Goal: Task Accomplishment & Management: Use online tool/utility

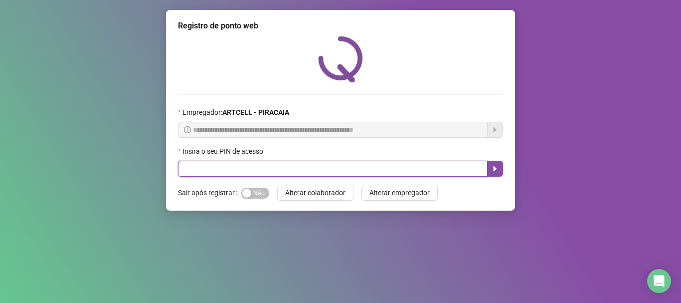
click at [252, 169] on input "text" at bounding box center [333, 169] width 310 height 16
type input "*****"
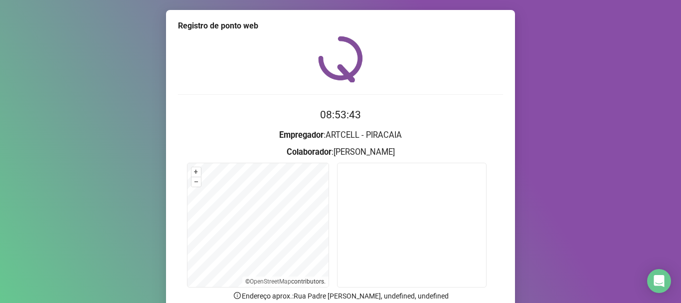
scroll to position [87, 0]
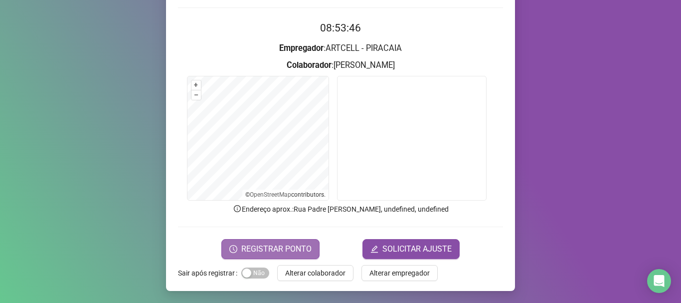
click at [268, 249] on span "REGISTRAR PONTO" at bounding box center [276, 249] width 70 height 12
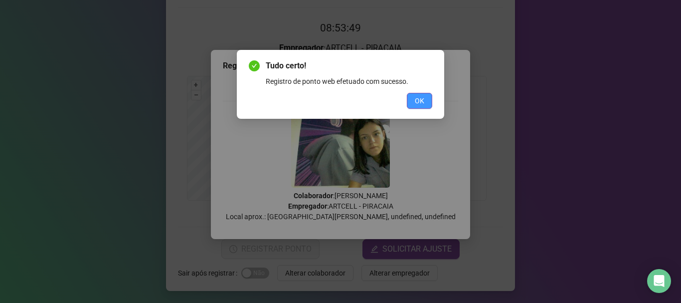
click at [417, 103] on span "OK" at bounding box center [419, 100] width 9 height 11
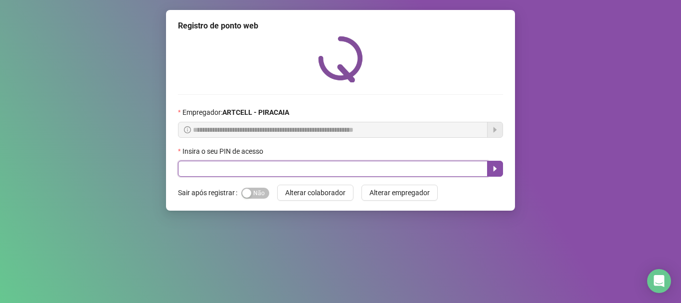
click at [332, 170] on input "text" at bounding box center [333, 169] width 310 height 16
click at [202, 171] on input "text" at bounding box center [333, 169] width 310 height 16
type input "*****"
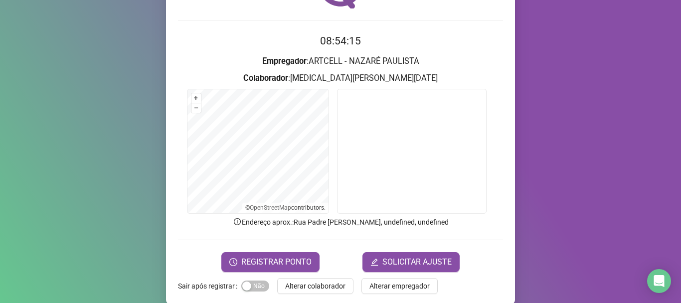
scroll to position [87, 0]
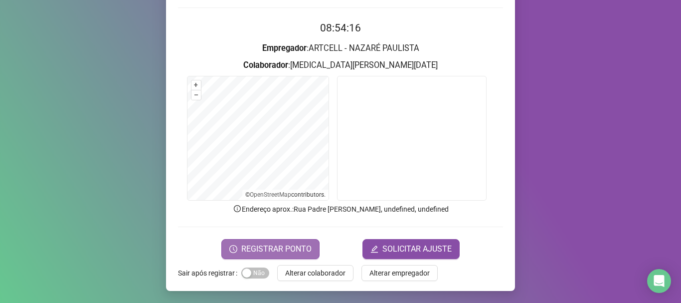
click at [281, 252] on span "REGISTRAR PONTO" at bounding box center [276, 249] width 70 height 12
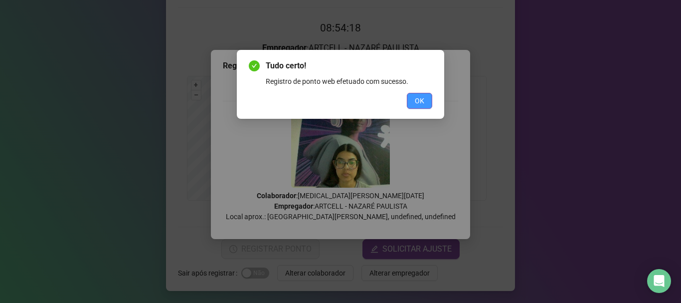
click at [419, 93] on button "OK" at bounding box center [419, 101] width 25 height 16
